Goal: Task Accomplishment & Management: Manage account settings

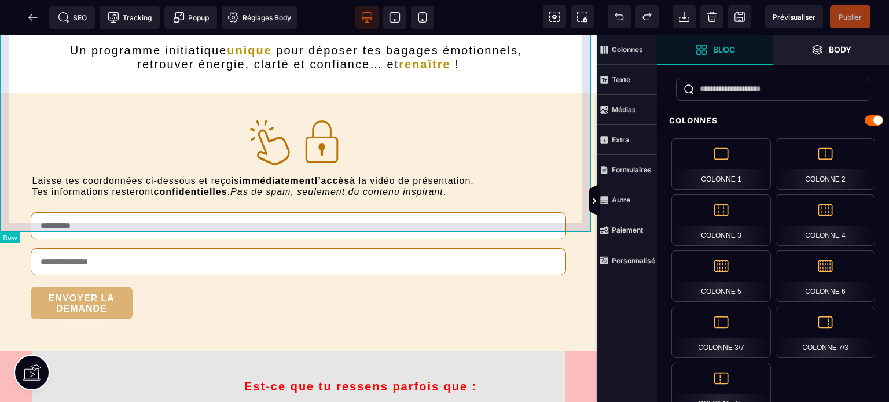
scroll to position [309, 0]
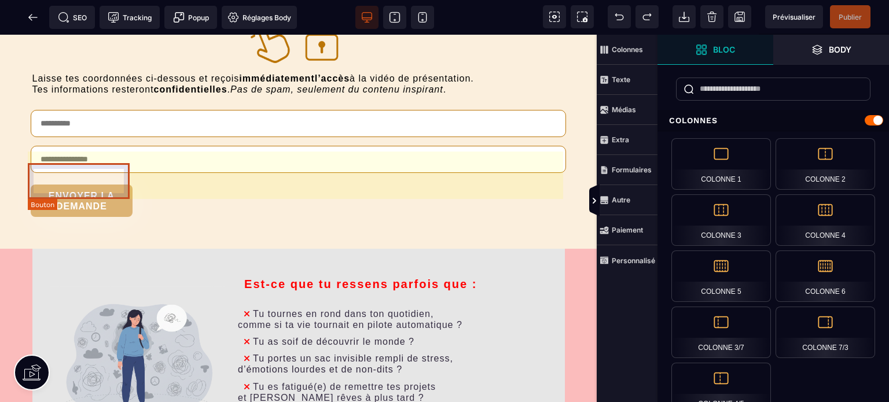
click at [115, 191] on div "ENVOYER LA DEMANDE" at bounding box center [81, 201] width 90 height 21
select select "******"
select select "***"
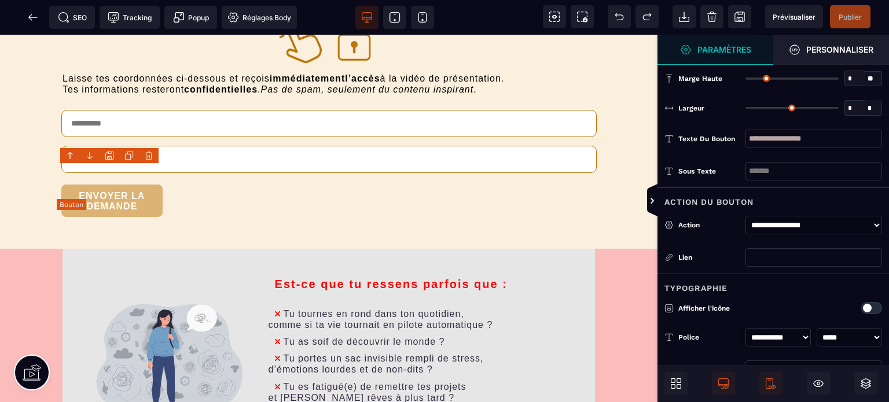
type input "**"
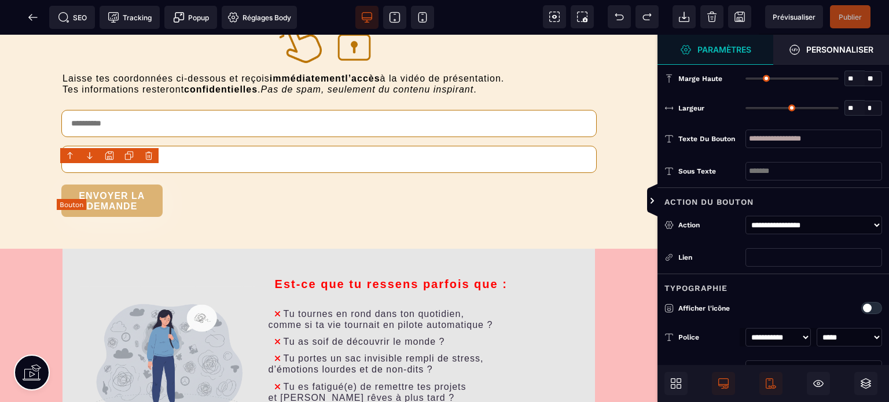
type input "**"
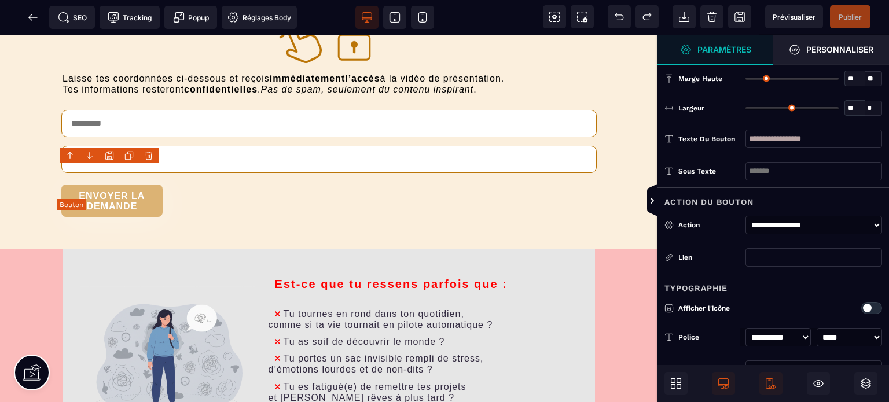
type input "**"
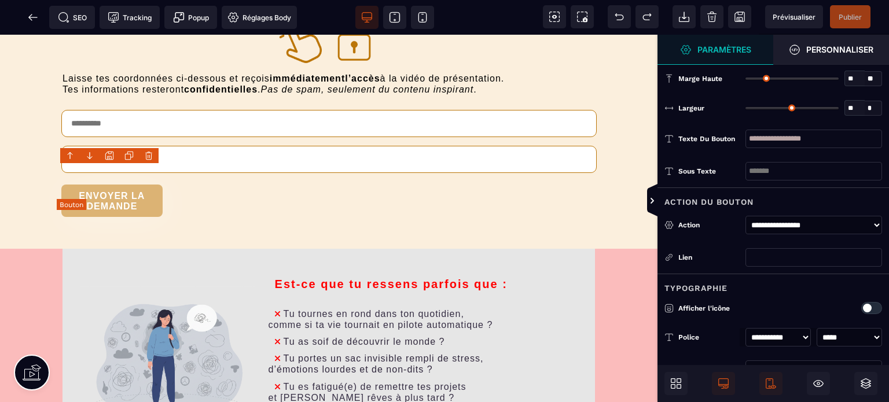
type input "**"
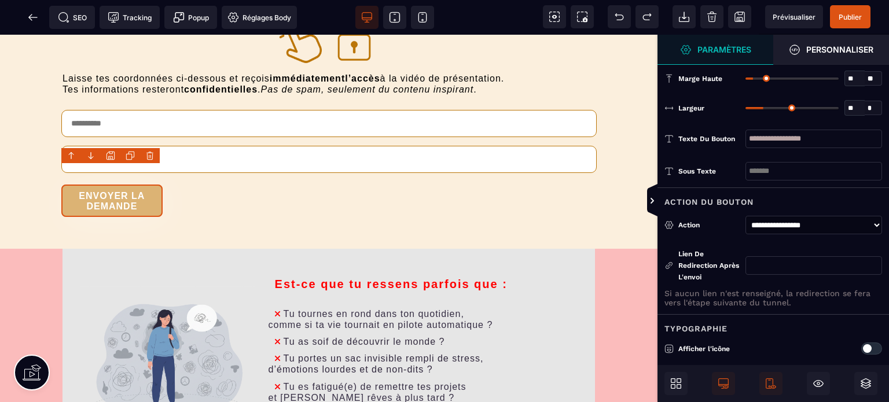
click at [28, 15] on icon at bounding box center [33, 18] width 12 height 12
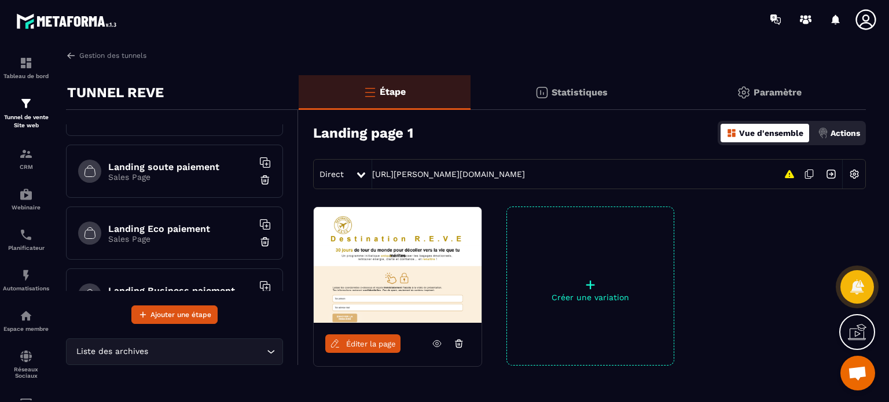
scroll to position [113, 0]
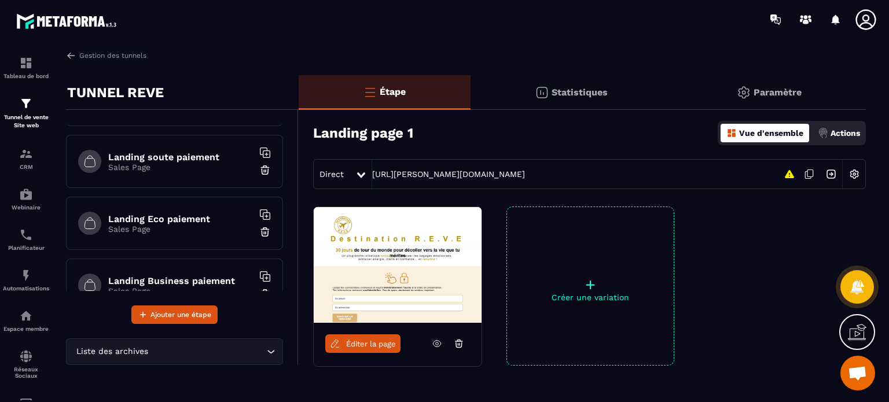
click at [197, 164] on p "Sales Page" at bounding box center [180, 167] width 145 height 9
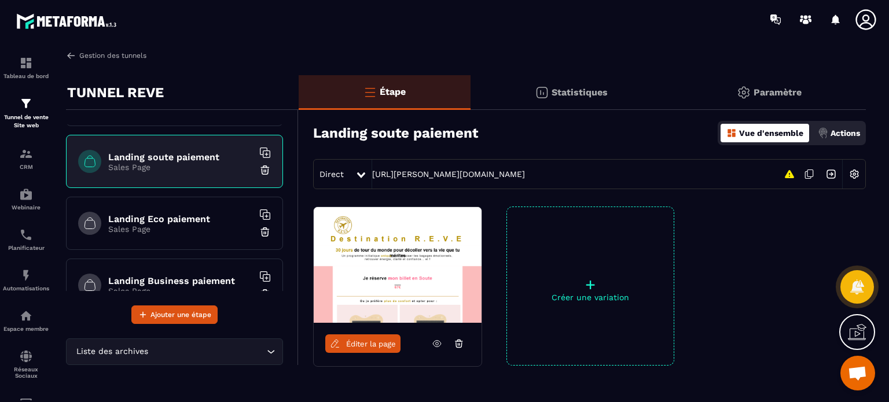
click at [115, 54] on link "Gestion des tunnels" at bounding box center [106, 55] width 80 height 10
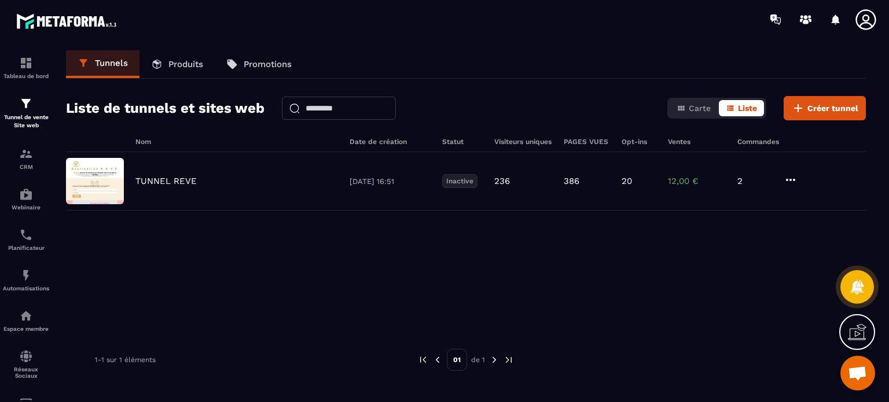
click at [798, 179] on div "TUNNEL REVE [DATE] 16:51 Inactive 236 386 20 12,00 € 2" at bounding box center [466, 181] width 800 height 58
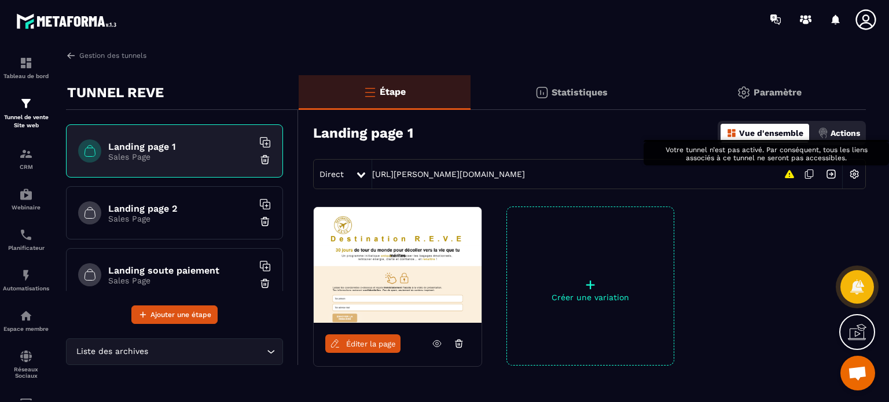
click at [787, 175] on icon at bounding box center [789, 174] width 9 height 8
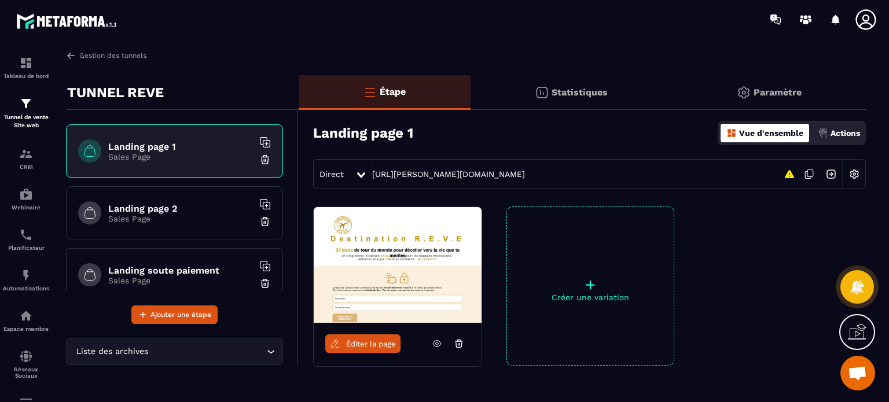
click at [777, 96] on p "Paramètre" at bounding box center [778, 92] width 48 height 11
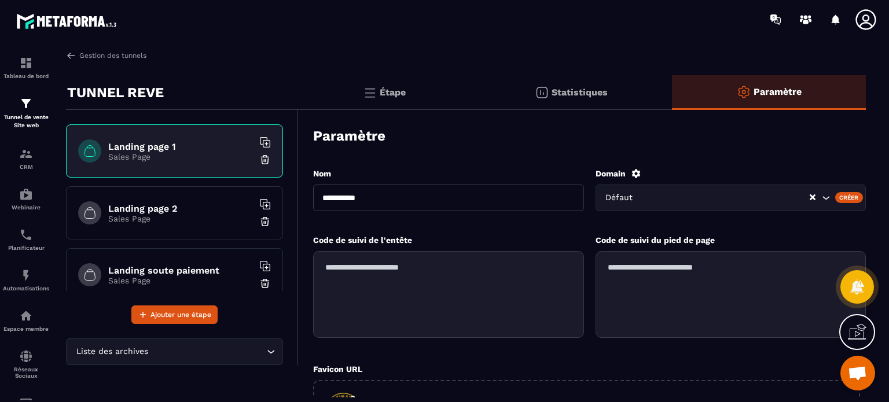
click at [151, 146] on h6 "Landing page 1" at bounding box center [180, 146] width 145 height 11
click at [109, 57] on link "Gestion des tunnels" at bounding box center [106, 55] width 80 height 10
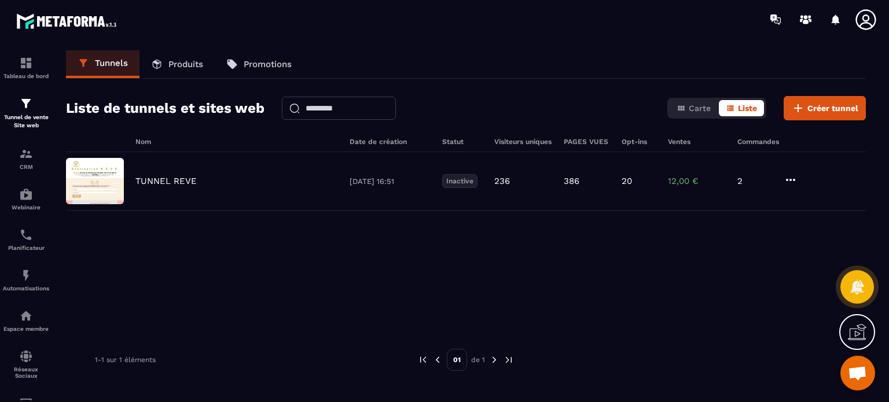
click at [156, 178] on p "TUNNEL REVE" at bounding box center [165, 181] width 61 height 10
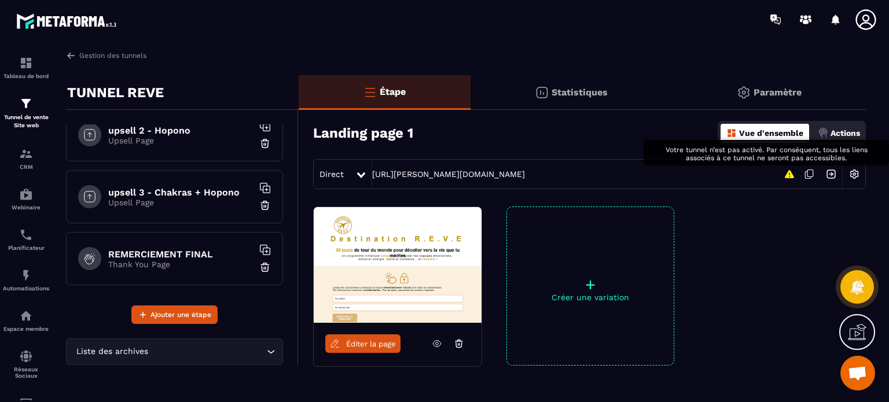
click at [787, 173] on icon at bounding box center [790, 174] width 12 height 14
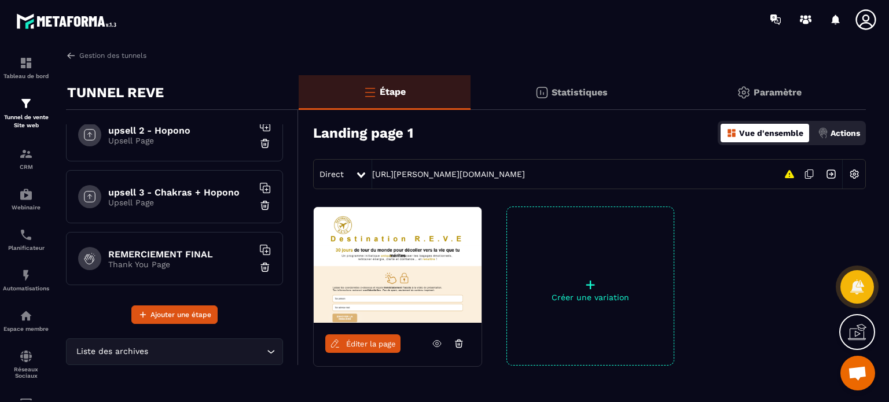
click at [851, 175] on img at bounding box center [855, 174] width 22 height 22
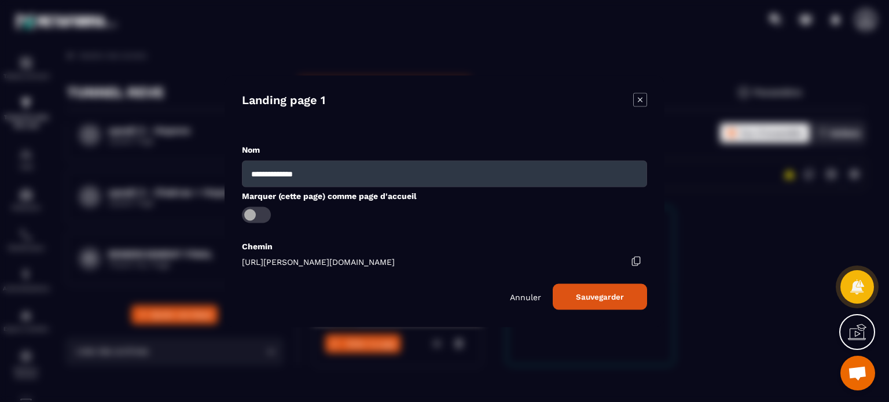
click at [520, 290] on div "Annuler Sauvegarder" at bounding box center [444, 297] width 405 height 26
click at [521, 296] on p "Annuler" at bounding box center [525, 296] width 31 height 9
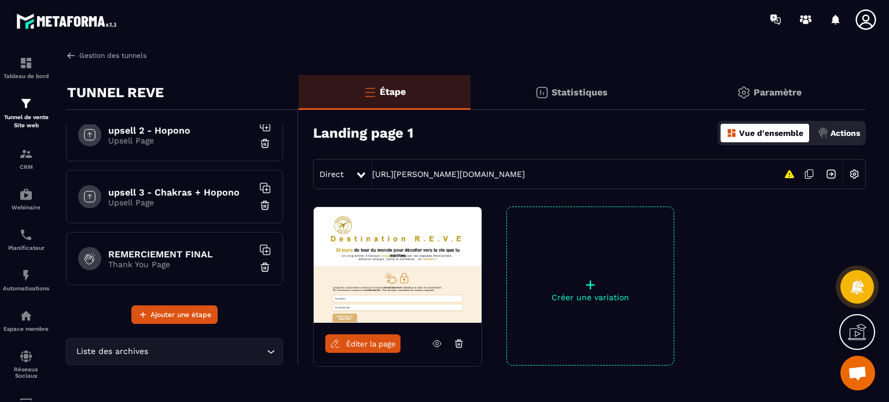
click at [107, 56] on link "Gestion des tunnels" at bounding box center [106, 55] width 80 height 10
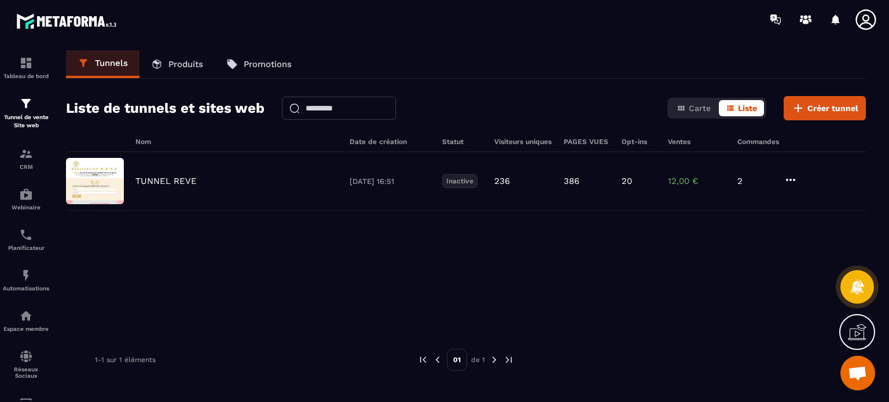
click at [793, 176] on icon at bounding box center [791, 180] width 14 height 14
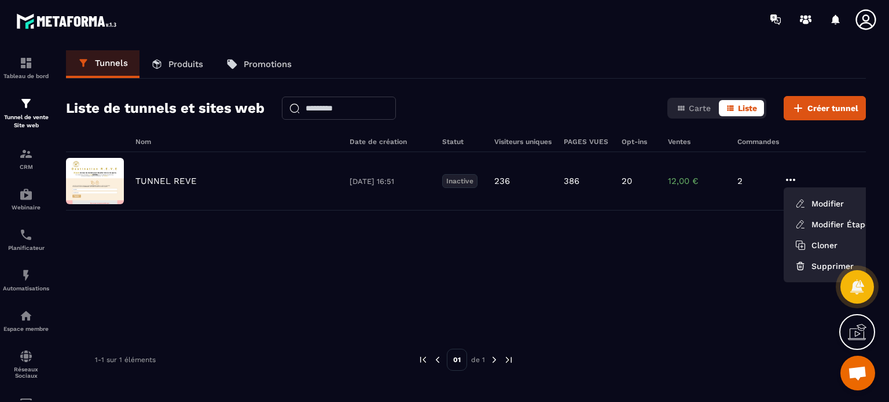
click at [831, 224] on link "Modifier Étapes" at bounding box center [835, 224] width 93 height 21
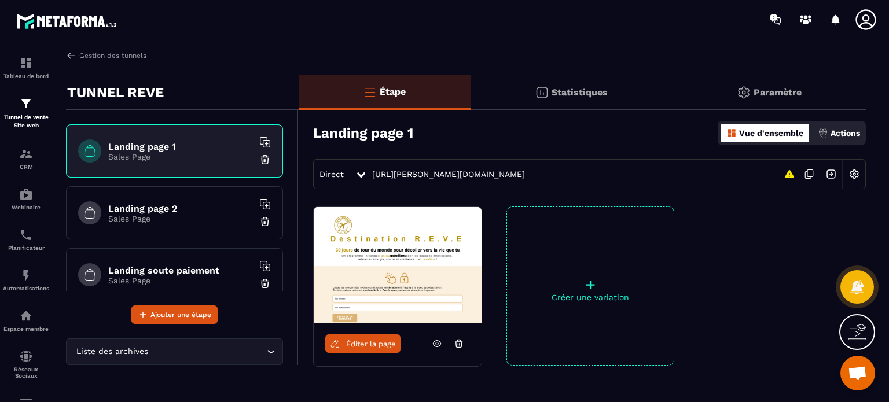
click at [860, 179] on img at bounding box center [855, 174] width 22 height 22
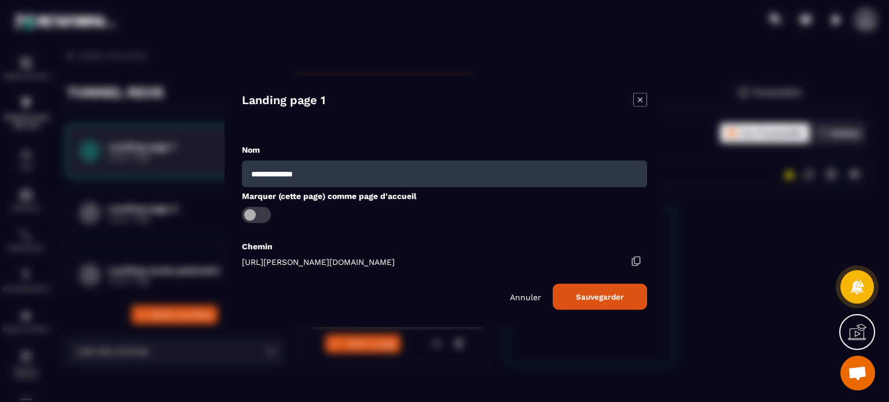
click at [512, 295] on p "Annuler" at bounding box center [525, 296] width 31 height 9
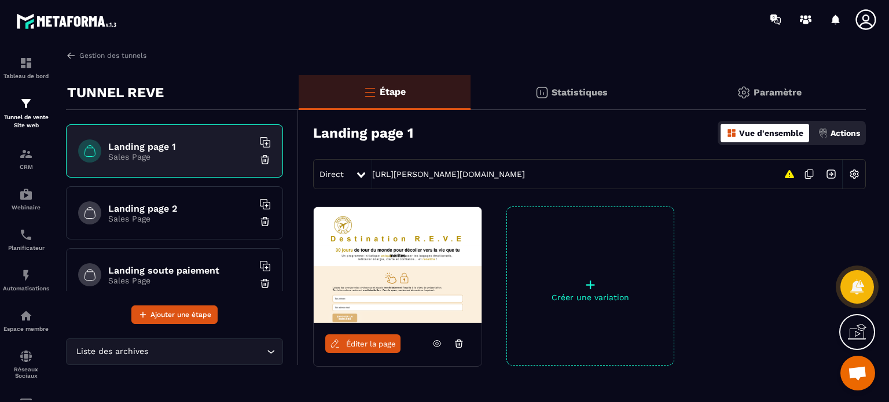
click at [846, 133] on p "Actions" at bounding box center [846, 133] width 30 height 9
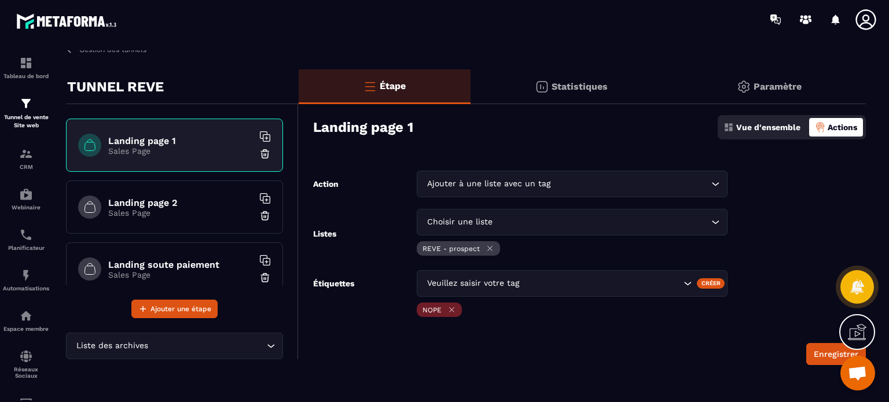
scroll to position [8, 0]
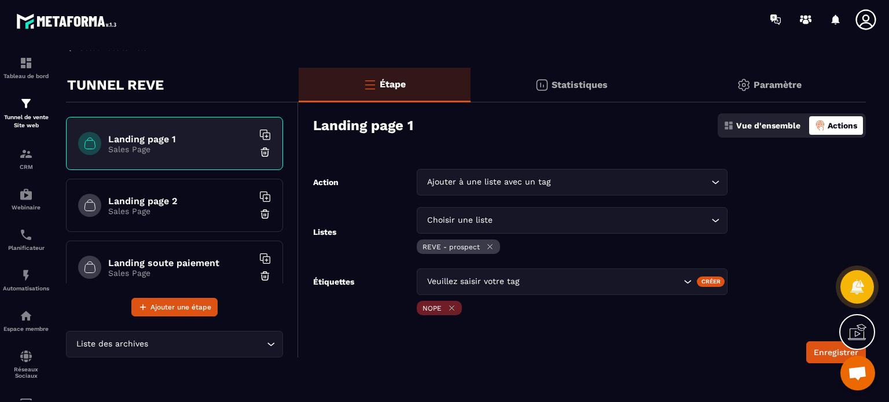
click at [181, 207] on p "Sales Page" at bounding box center [180, 211] width 145 height 9
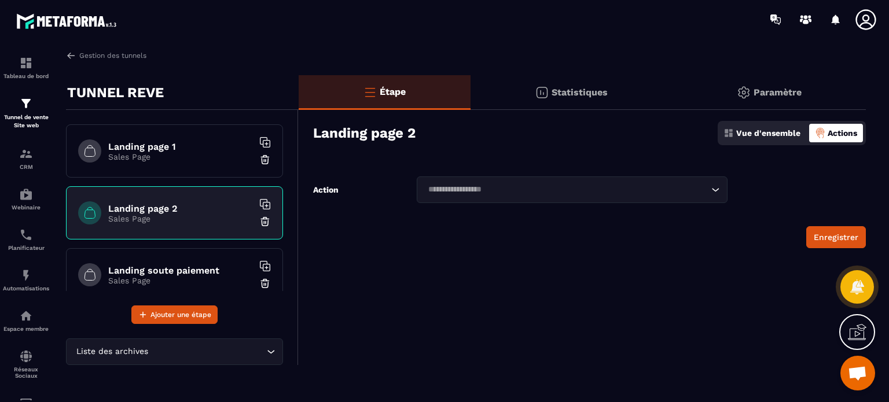
click at [833, 132] on p "Actions" at bounding box center [843, 133] width 30 height 9
click at [485, 190] on input "Search for option" at bounding box center [566, 190] width 284 height 13
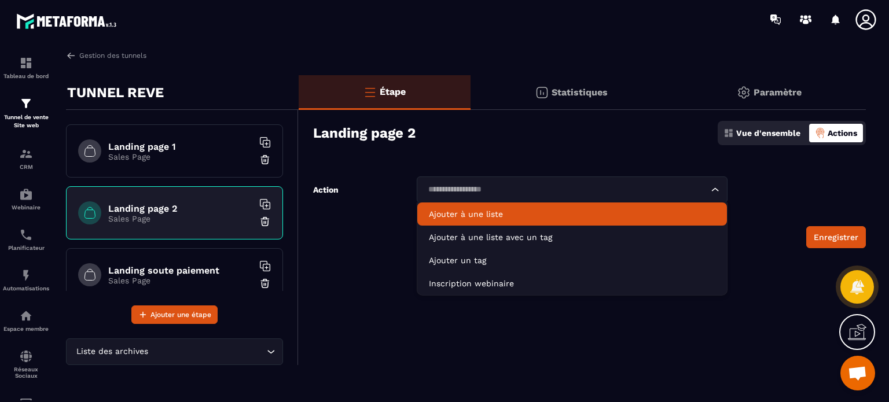
click at [160, 146] on h6 "Landing page 1" at bounding box center [180, 146] width 145 height 11
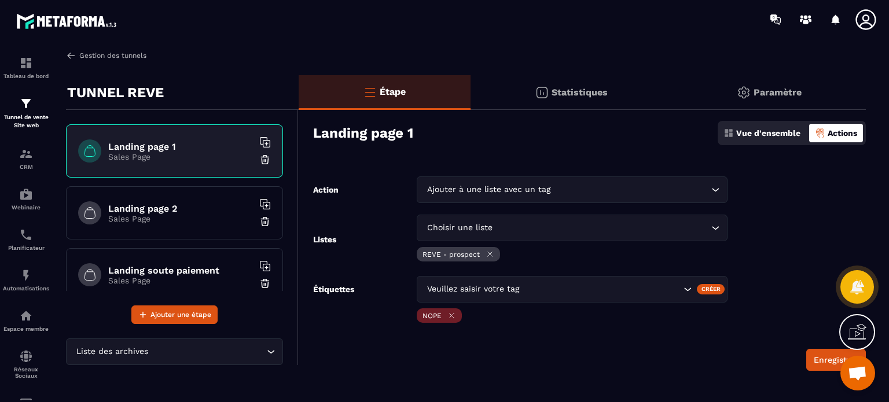
click at [98, 56] on link "Gestion des tunnels" at bounding box center [106, 55] width 80 height 10
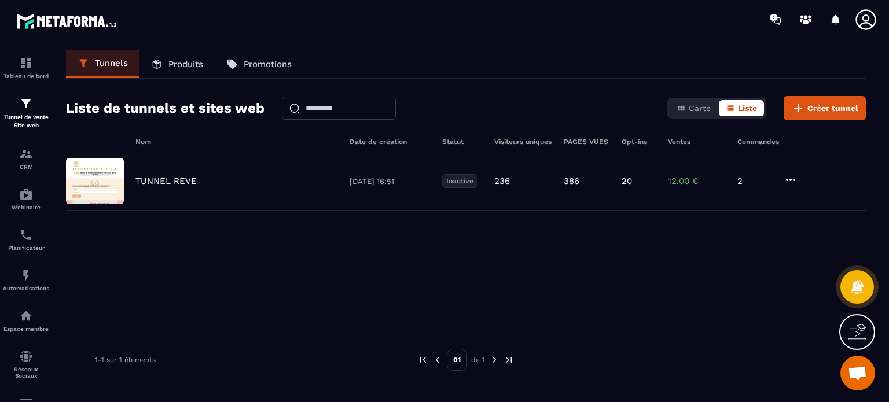
click at [152, 180] on p "TUNNEL REVE" at bounding box center [165, 181] width 61 height 10
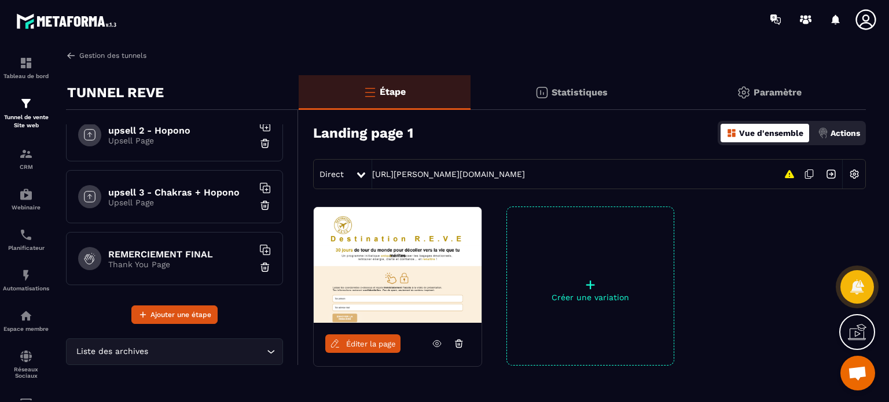
click at [107, 58] on link "Gestion des tunnels" at bounding box center [106, 55] width 80 height 10
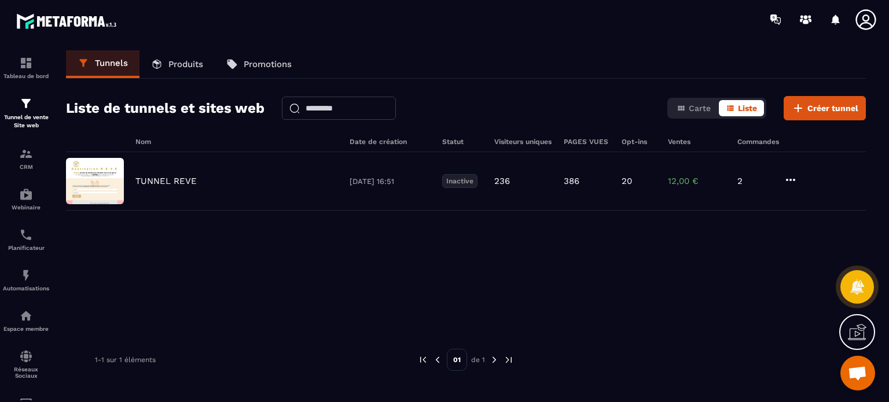
click at [792, 178] on icon at bounding box center [791, 180] width 14 height 14
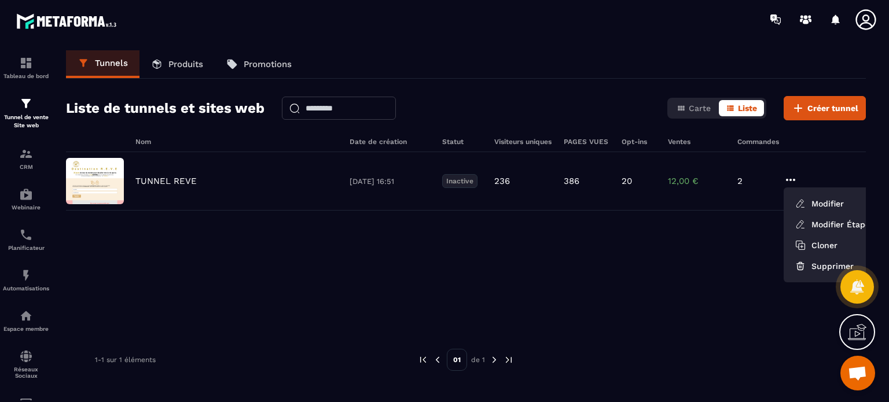
click at [817, 200] on button "Modifier" at bounding box center [835, 203] width 93 height 21
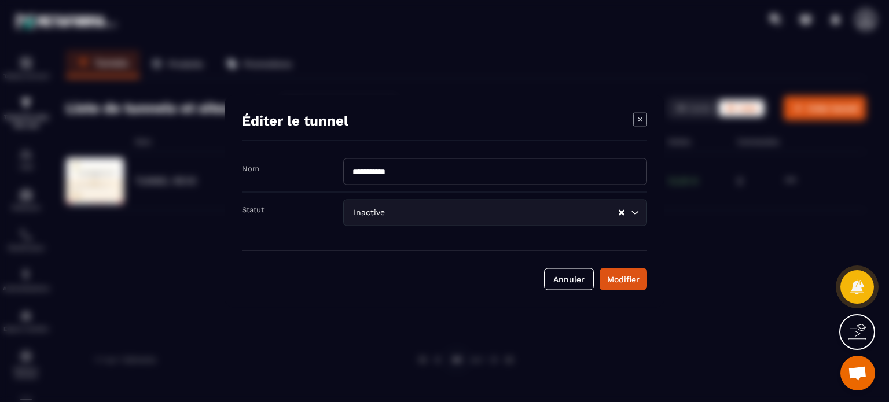
click at [584, 282] on button "Annuler" at bounding box center [569, 279] width 50 height 22
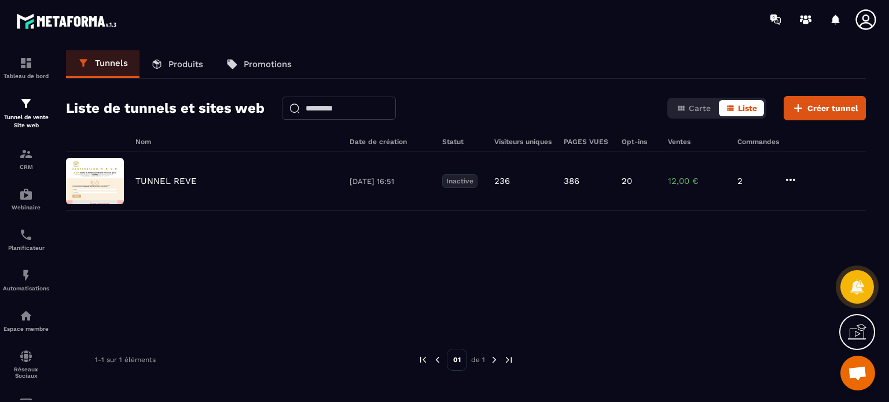
click at [789, 175] on icon at bounding box center [791, 180] width 14 height 14
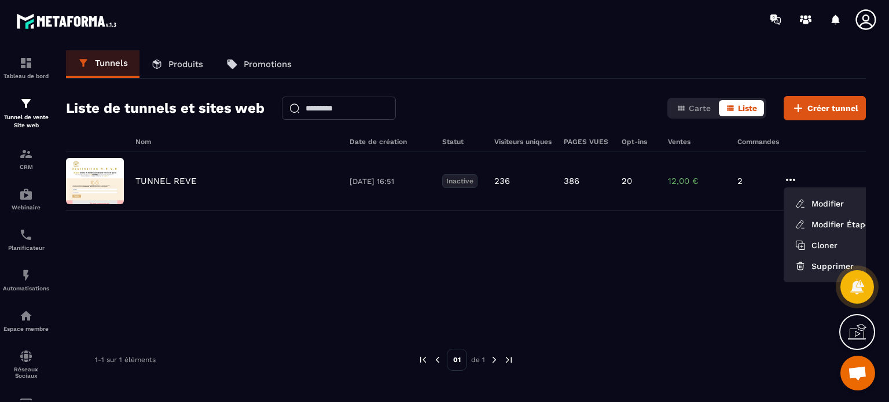
click at [826, 203] on button "Modifier" at bounding box center [835, 203] width 93 height 21
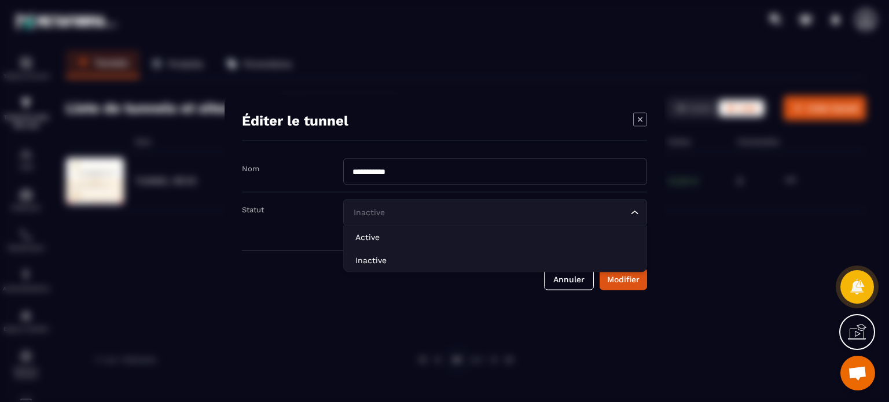
click at [410, 211] on input "Search for option" at bounding box center [489, 212] width 277 height 13
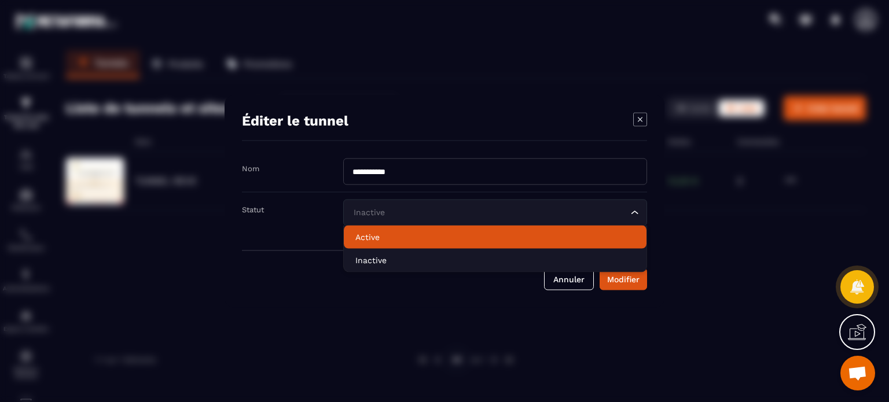
click at [370, 240] on p "Active" at bounding box center [496, 237] width 280 height 12
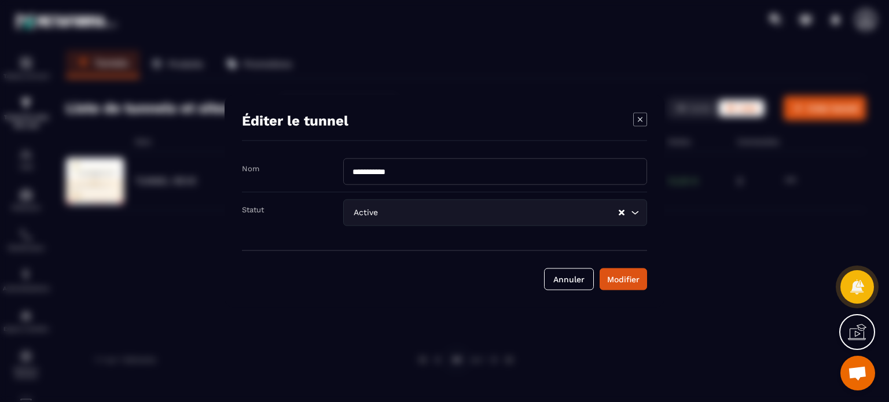
click at [625, 276] on div "Modifier" at bounding box center [623, 279] width 32 height 12
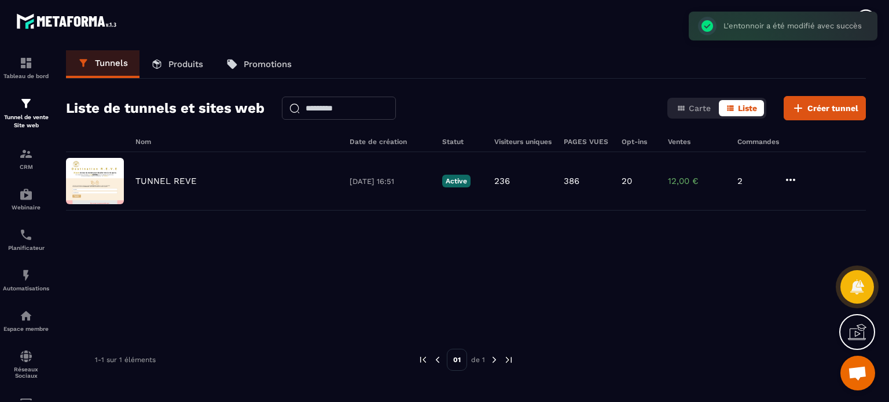
click at [169, 178] on p "TUNNEL REVE" at bounding box center [165, 181] width 61 height 10
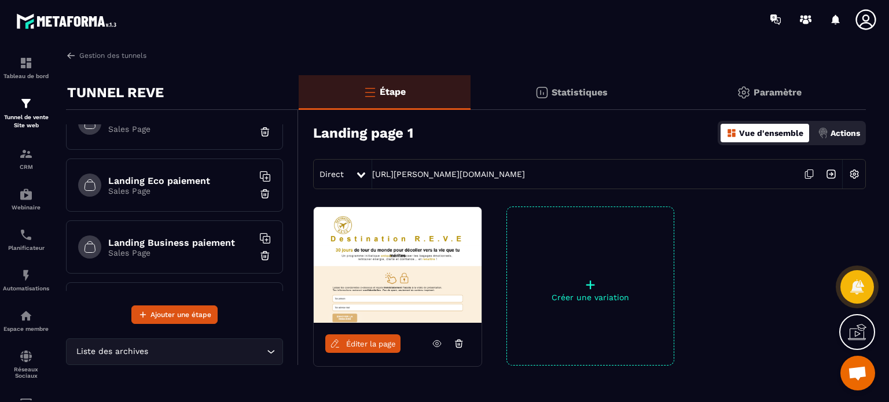
scroll to position [154, 0]
click at [190, 177] on h6 "Landing Eco paiement" at bounding box center [180, 178] width 145 height 11
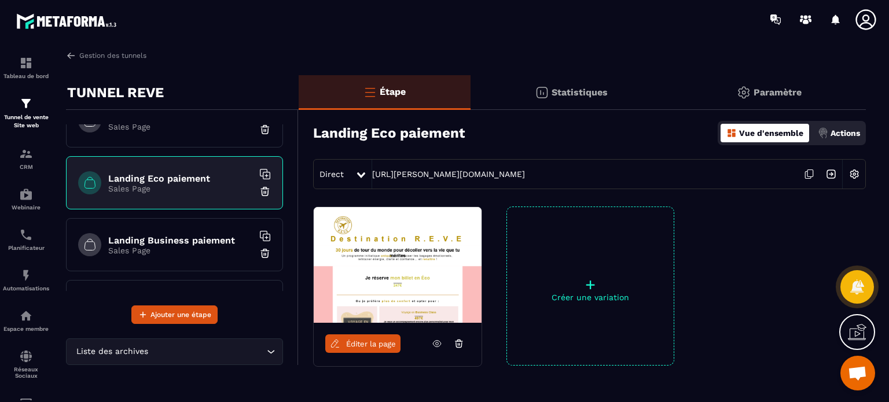
click at [368, 347] on span "Éditer la page" at bounding box center [371, 344] width 50 height 9
